Goal: Task Accomplishment & Management: Use online tool/utility

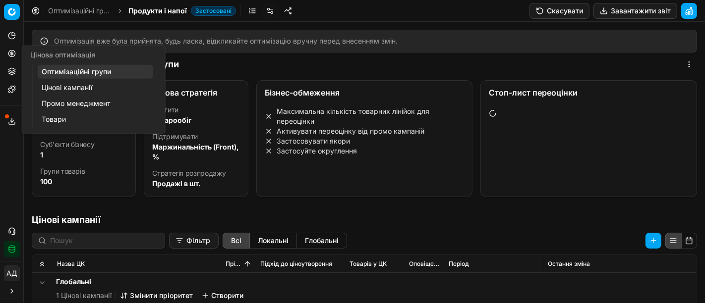
click at [12, 49] on button "Цінова оптимізація" at bounding box center [12, 54] width 16 height 16
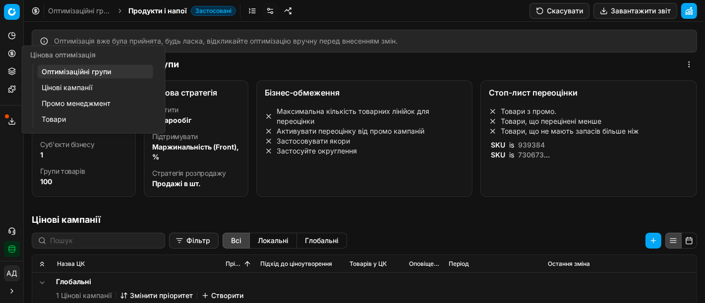
click at [65, 68] on link "Оптимізаційні групи" at bounding box center [95, 72] width 115 height 14
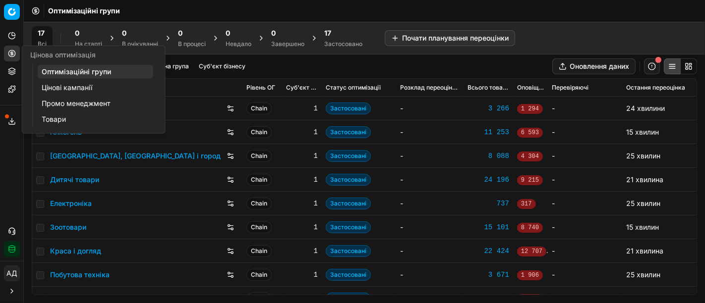
click at [62, 87] on link "Цінові кампанії" at bounding box center [95, 88] width 115 height 14
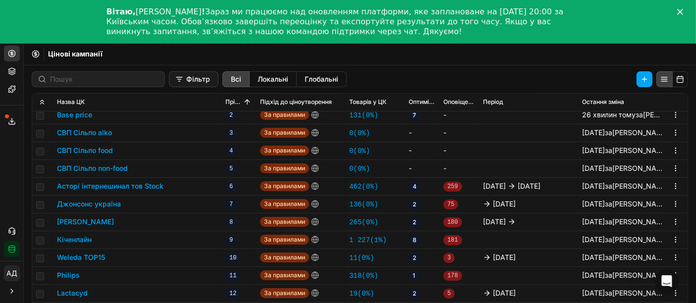
click at [683, 9] on icon "Закрити" at bounding box center [680, 12] width 6 height 6
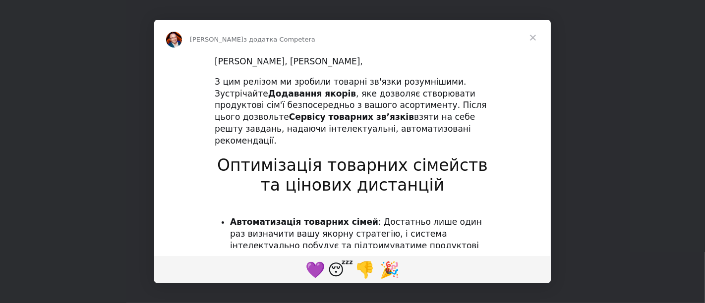
click at [535, 36] on span "Закрити" at bounding box center [533, 38] width 36 height 36
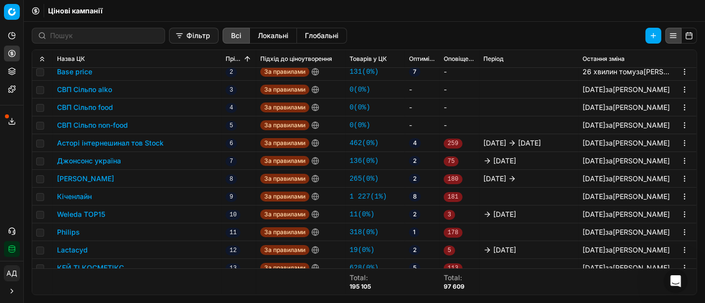
click at [78, 110] on button "СВП Сільпо food" at bounding box center [85, 108] width 56 height 10
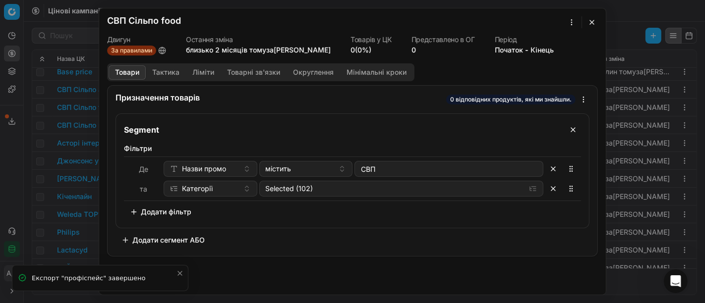
click at [595, 20] on button "button" at bounding box center [592, 22] width 12 height 12
